Goal: Entertainment & Leisure: Consume media (video, audio)

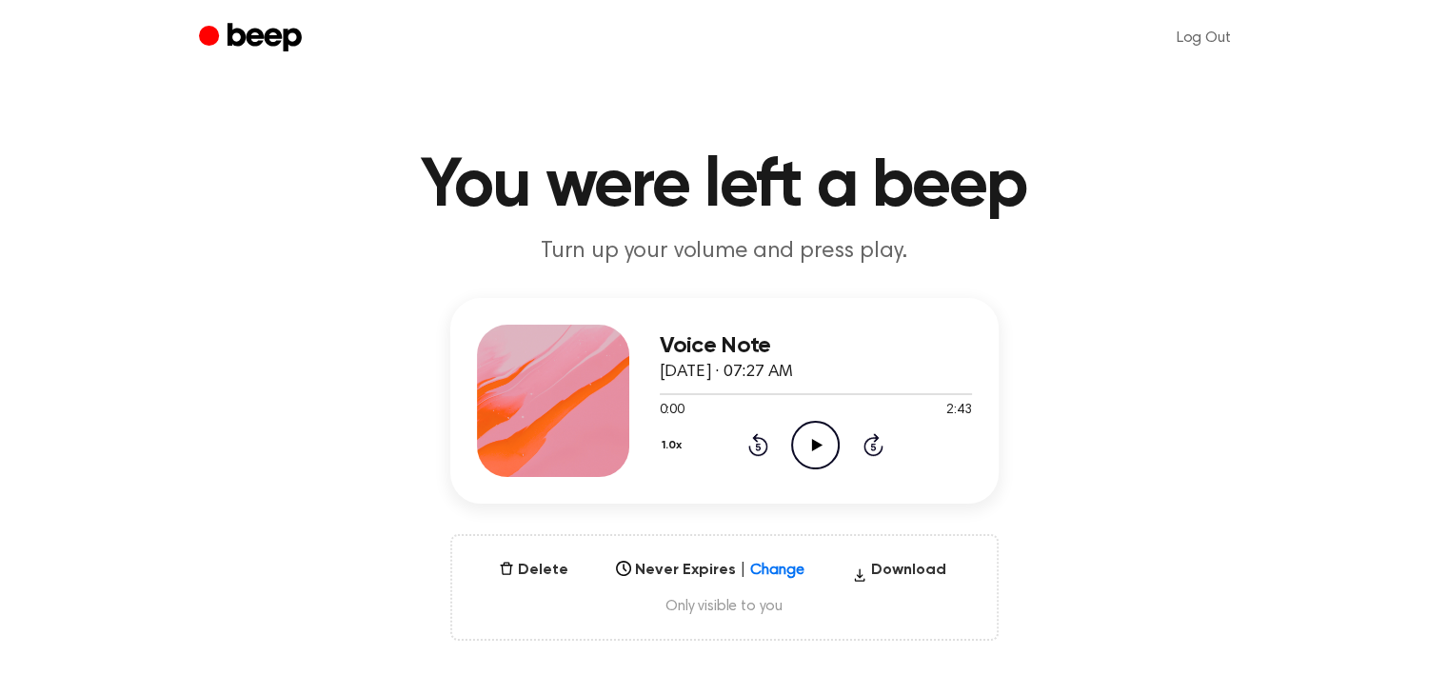
click at [828, 446] on icon "Play Audio" at bounding box center [815, 445] width 49 height 49
click at [820, 440] on icon "Play Audio" at bounding box center [815, 445] width 49 height 49
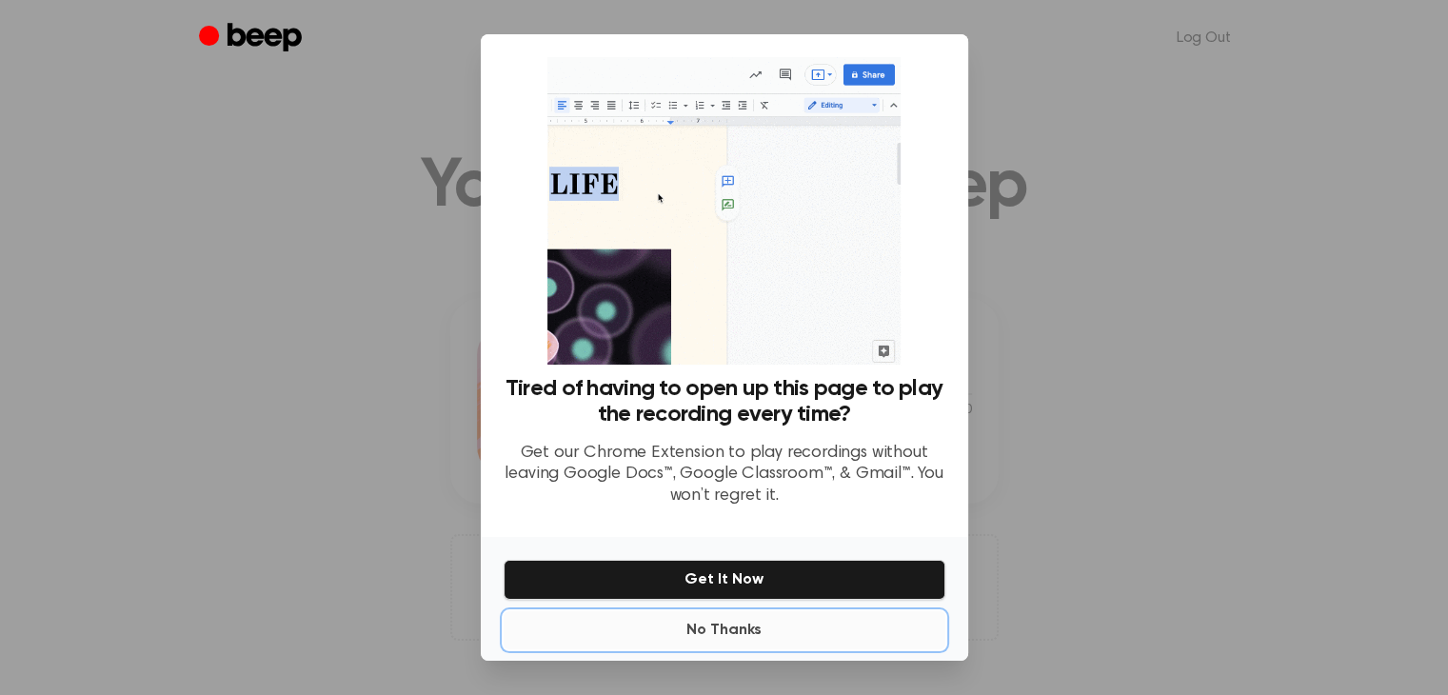
click at [746, 625] on button "No Thanks" at bounding box center [725, 630] width 442 height 38
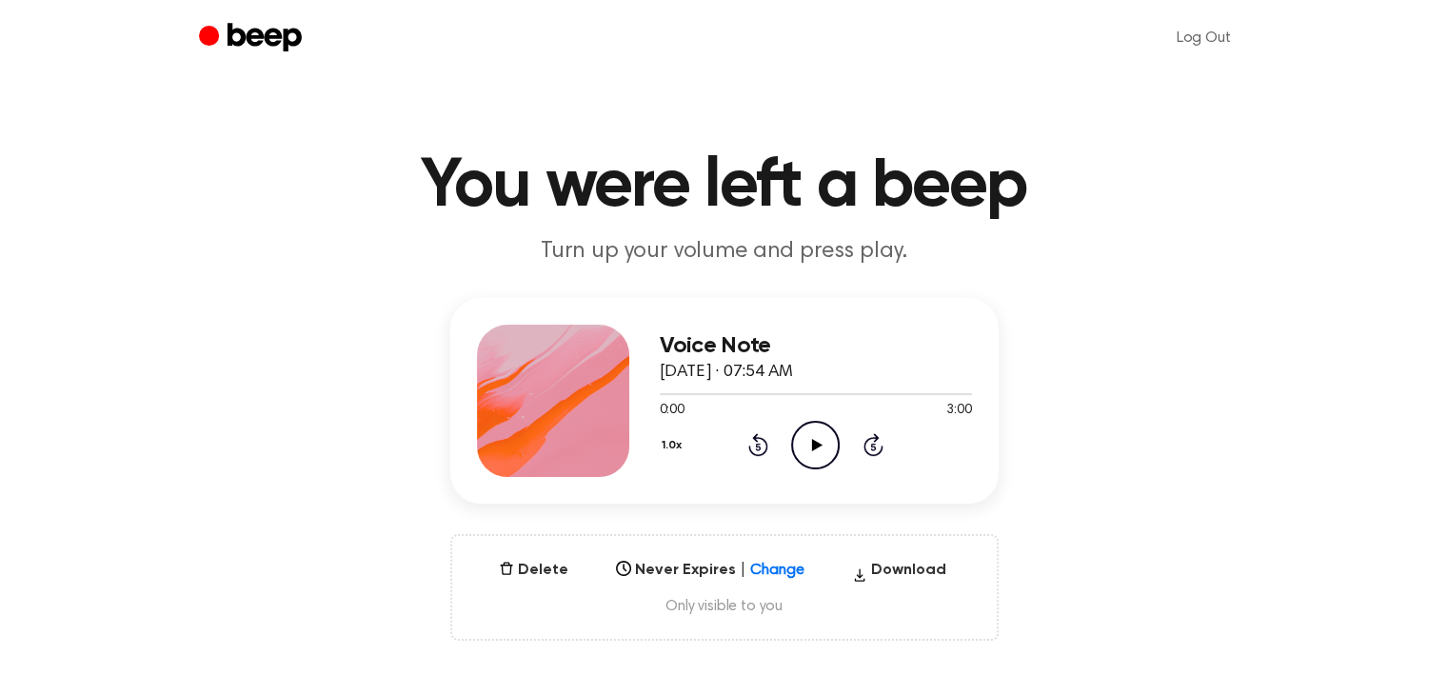
click at [800, 425] on icon "Play Audio" at bounding box center [815, 445] width 49 height 49
click at [814, 464] on icon "Pause Audio" at bounding box center [815, 445] width 49 height 49
